Goal: Task Accomplishment & Management: Use online tool/utility

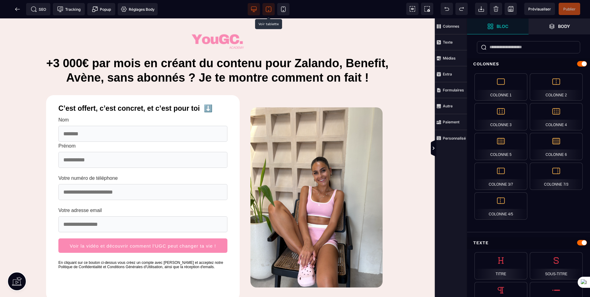
click at [267, 7] on icon at bounding box center [268, 9] width 6 height 6
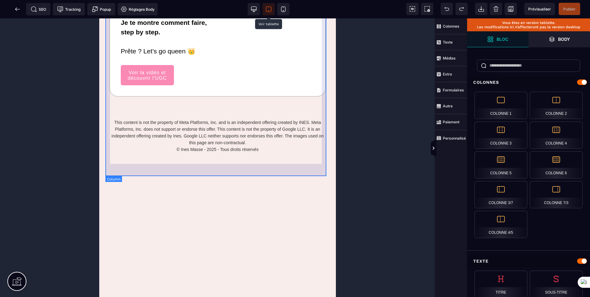
scroll to position [1243, 0]
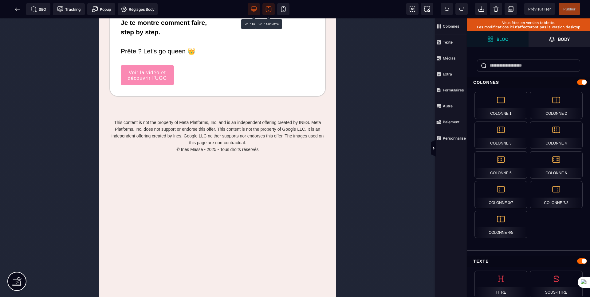
click at [253, 11] on icon at bounding box center [254, 9] width 6 height 6
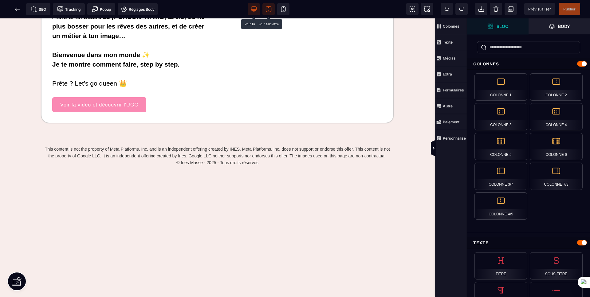
scroll to position [1045, 0]
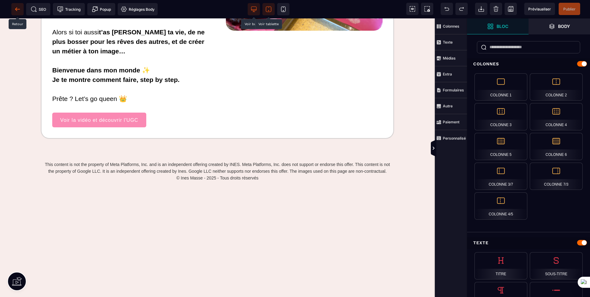
click at [13, 11] on span at bounding box center [17, 9] width 12 height 12
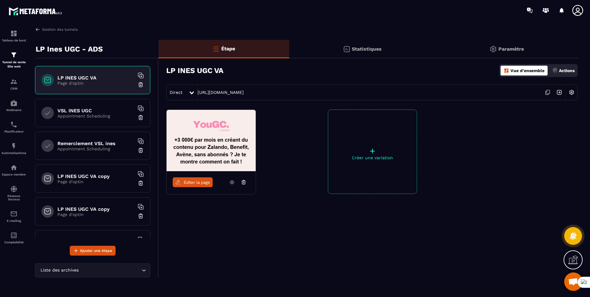
click at [85, 118] on p "Appointment Scheduling" at bounding box center [95, 116] width 77 height 5
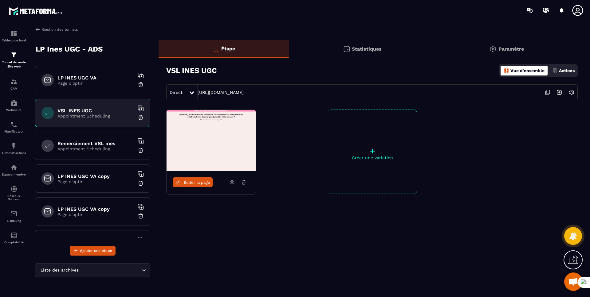
click at [191, 182] on span "Éditer la page" at bounding box center [197, 182] width 26 height 5
